Goal: Task Accomplishment & Management: Use online tool/utility

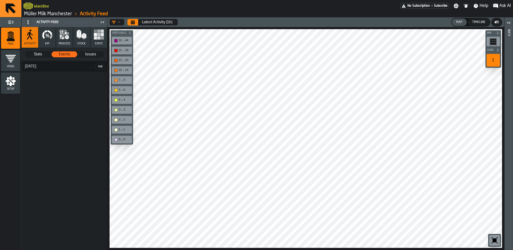
click at [483, 22] on div "Timeline" at bounding box center [479, 22] width 18 height 4
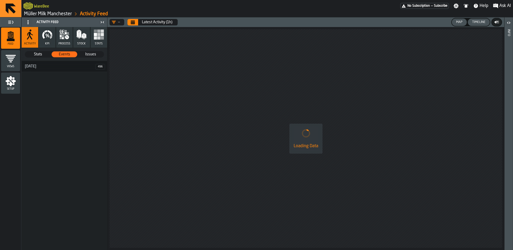
click at [463, 23] on div "Map" at bounding box center [459, 22] width 11 height 4
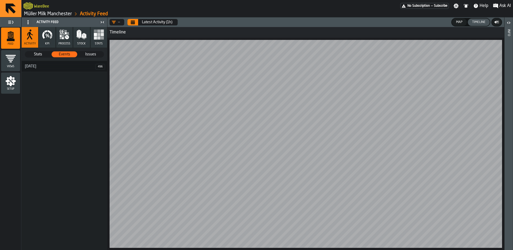
click at [134, 21] on icon "Calendar" at bounding box center [133, 22] width 4 height 3
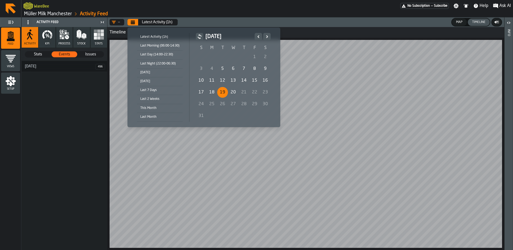
click at [221, 88] on div "19" at bounding box center [222, 92] width 11 height 11
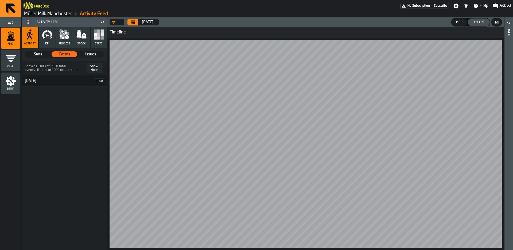
click at [29, 15] on link "Müller Milk Manchester" at bounding box center [48, 14] width 48 height 6
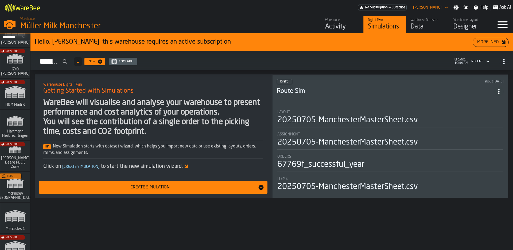
scroll to position [88, 0]
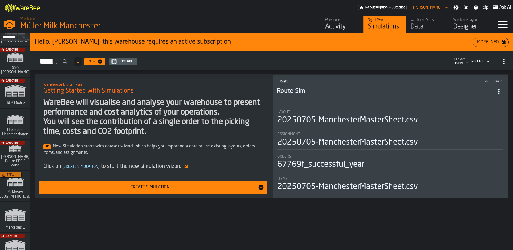
click at [17, 154] on div "Subscribe" at bounding box center [14, 156] width 30 height 31
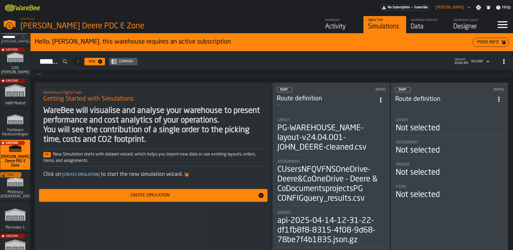
click at [333, 24] on div "Activity" at bounding box center [342, 26] width 34 height 9
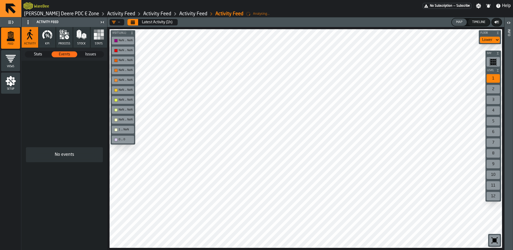
click at [480, 21] on div "Timeline" at bounding box center [479, 22] width 18 height 4
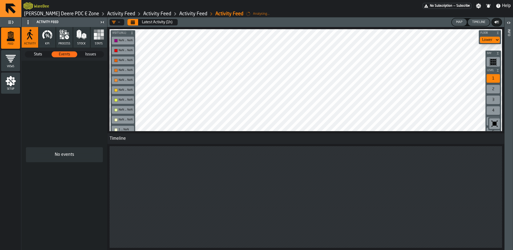
click at [462, 23] on div "Map" at bounding box center [459, 22] width 11 height 4
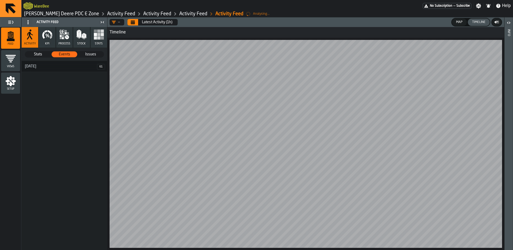
click at [43, 14] on link "[PERSON_NAME] Deere PDC E Zone" at bounding box center [61, 14] width 75 height 6
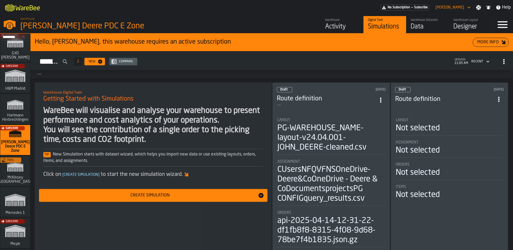
scroll to position [243, 0]
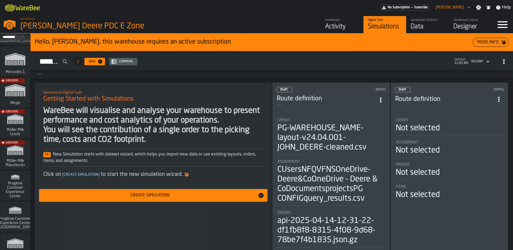
click at [14, 152] on div "Subscribe" at bounding box center [14, 155] width 30 height 31
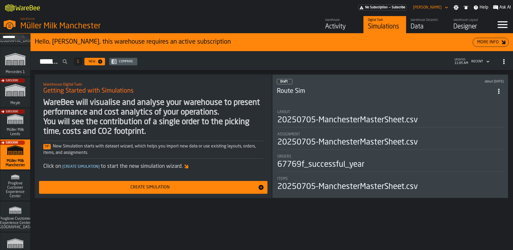
click at [417, 23] on div "Data" at bounding box center [428, 26] width 34 height 9
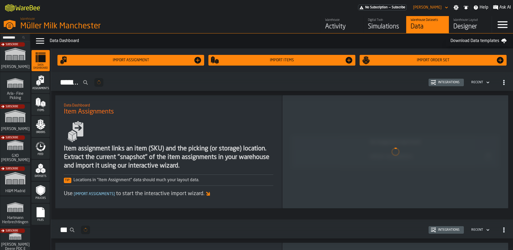
click at [456, 22] on div "Warehouse Layout Designer" at bounding box center [470, 24] width 34 height 13
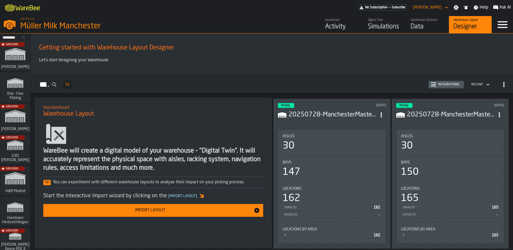
click at [430, 26] on div "Data" at bounding box center [428, 26] width 34 height 9
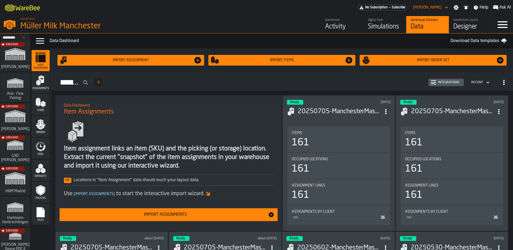
click at [459, 24] on div "Designer" at bounding box center [470, 26] width 34 height 9
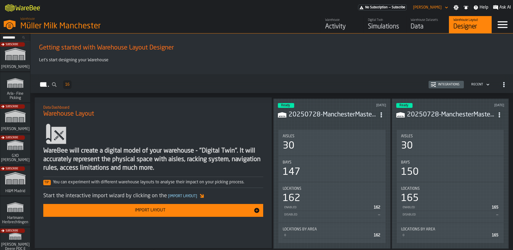
click at [384, 112] on icon "ItemListCard-DashboardItemContainer" at bounding box center [381, 114] width 5 height 5
click at [367, 147] on div "Edit in Designer" at bounding box center [369, 150] width 30 height 6
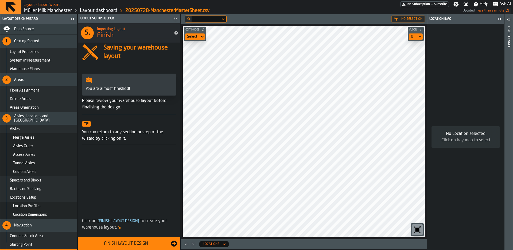
click at [45, 29] on div "Data Source" at bounding box center [44, 29] width 61 height 4
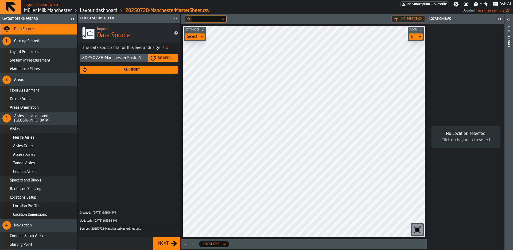
click at [146, 67] on div "Re-Import" at bounding box center [129, 69] width 94 height 5
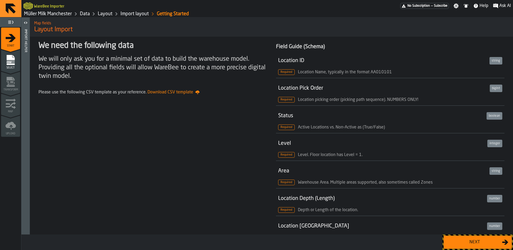
click at [502, 236] on button "Next" at bounding box center [478, 241] width 68 height 13
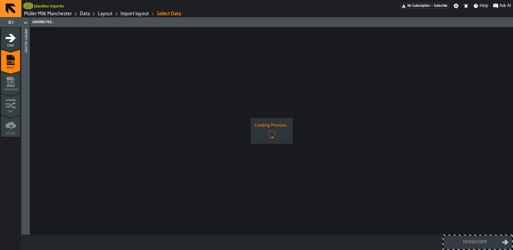
click at [275, 127] on div "Loading Preview..." at bounding box center [272, 125] width 34 height 6
click at [309, 126] on div "Loading Preview..." at bounding box center [271, 130] width 483 height 207
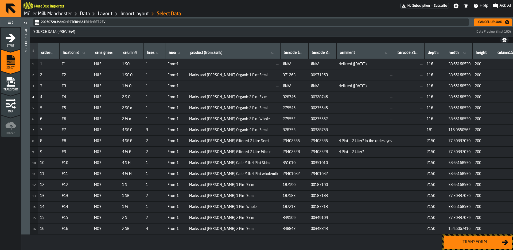
click at [498, 20] on div "Cancel Upload" at bounding box center [490, 22] width 28 height 4
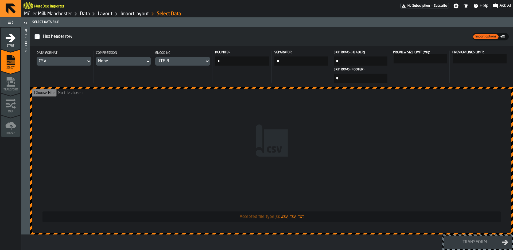
click at [235, 167] on input "Accepted file type(s): .csv, .tsv, .txt" at bounding box center [272, 160] width 480 height 144
type input "**********"
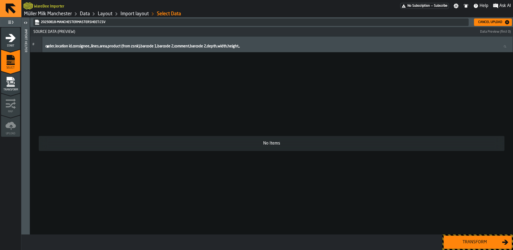
click at [232, 90] on td "No Items" at bounding box center [271, 143] width 483 height 182
click at [504, 20] on icon "button-Cancel Upload" at bounding box center [506, 22] width 5 height 5
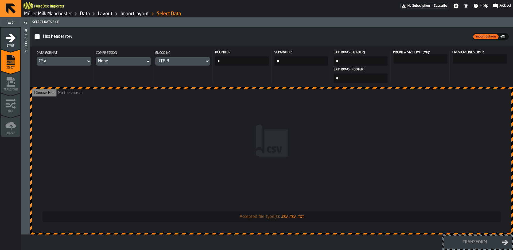
click at [235, 61] on input "*" at bounding box center [242, 60] width 54 height 9
type input "*"
click at [223, 122] on input "Accepted file type(s): .csv, .tsv, .txt" at bounding box center [272, 160] width 480 height 144
type input "**********"
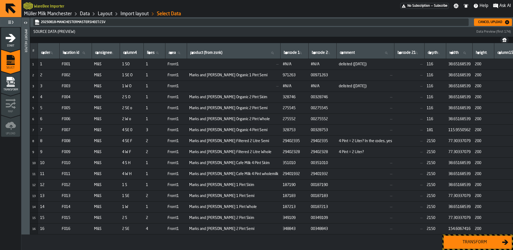
click at [490, 240] on div "Transform" at bounding box center [474, 242] width 55 height 6
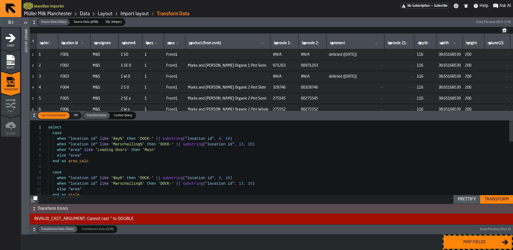
click at [500, 199] on div "Transform" at bounding box center [496, 199] width 29 height 6
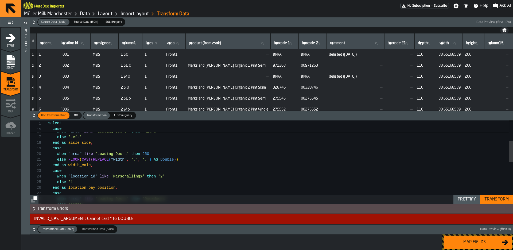
click at [9, 57] on icon "menu Select" at bounding box center [10, 60] width 8 height 10
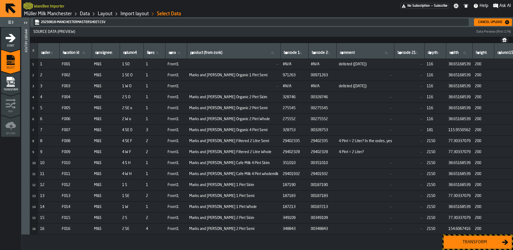
click at [500, 23] on div "Cancel Upload" at bounding box center [490, 22] width 28 height 4
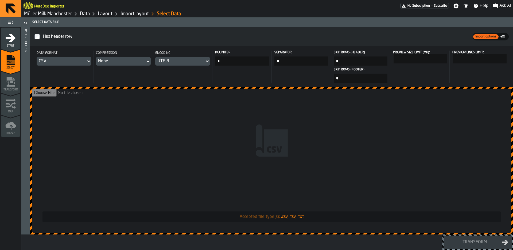
click at [308, 119] on input "Accepted file type(s): .csv, .tsv, .txt" at bounding box center [272, 160] width 480 height 144
click at [263, 135] on input "Accepted file type(s): .csv, .tsv, .txt" at bounding box center [272, 160] width 480 height 144
type input "**********"
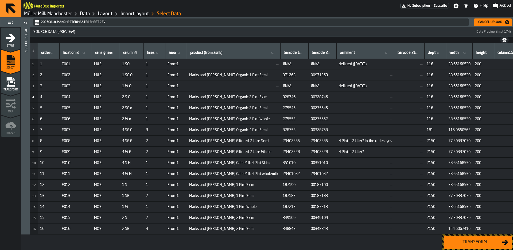
click at [476, 243] on div "Transform" at bounding box center [474, 242] width 55 height 6
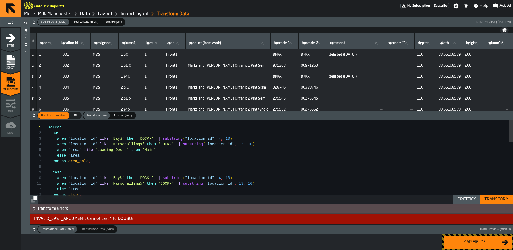
click at [494, 197] on div "Transform" at bounding box center [496, 199] width 29 height 6
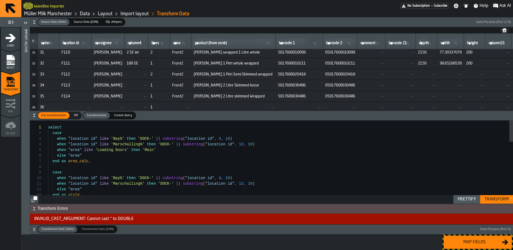
scroll to position [335, 0]
